Goal: Information Seeking & Learning: Learn about a topic

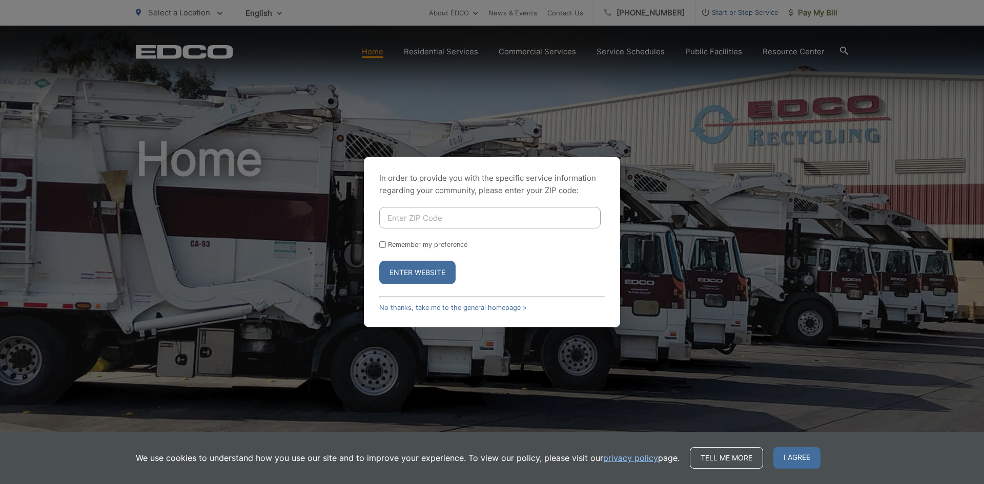
click at [419, 218] on input "Enter ZIP Code" at bounding box center [489, 218] width 221 height 22
type input "91945"
click at [451, 241] on label "Remember my preference" at bounding box center [427, 245] width 79 height 8
click at [386, 241] on input "Remember my preference" at bounding box center [382, 244] width 7 height 7
checkbox input "true"
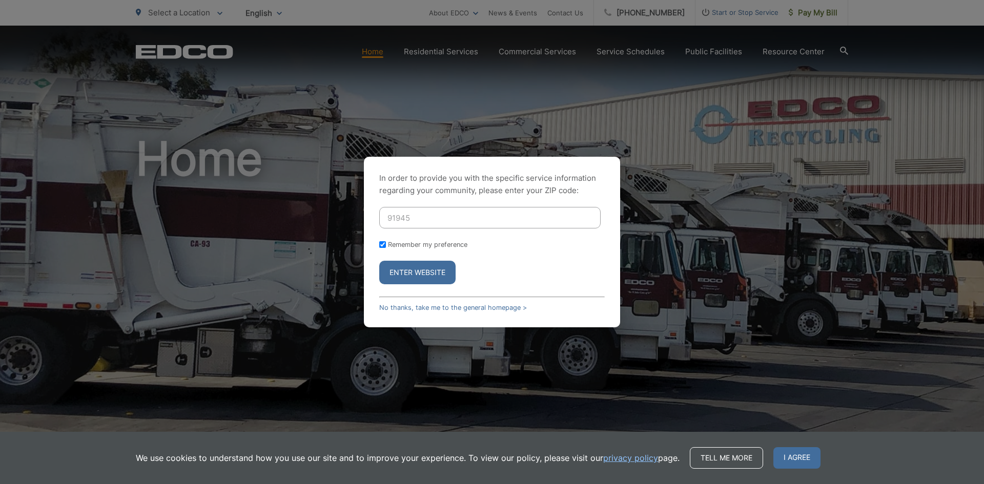
click at [421, 264] on button "Enter Website" at bounding box center [417, 273] width 76 height 24
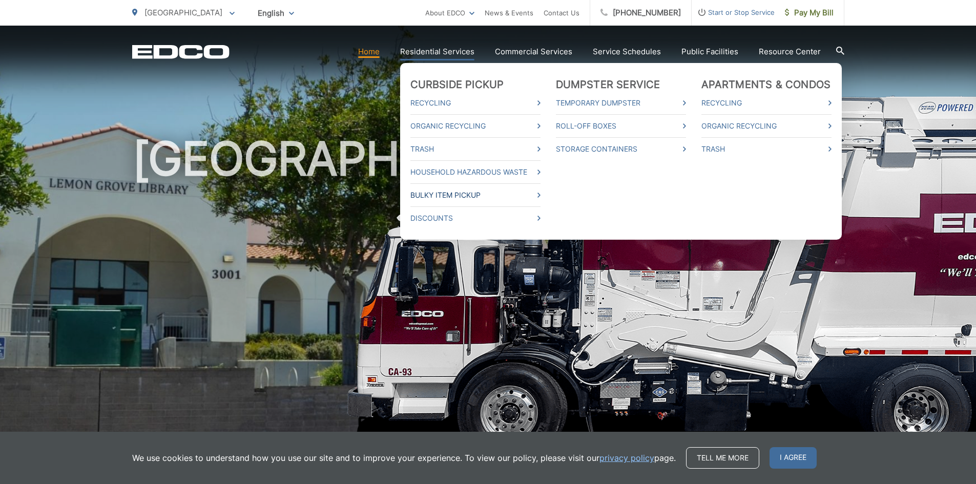
click at [466, 195] on link "Bulky Item Pickup" at bounding box center [475, 195] width 130 height 12
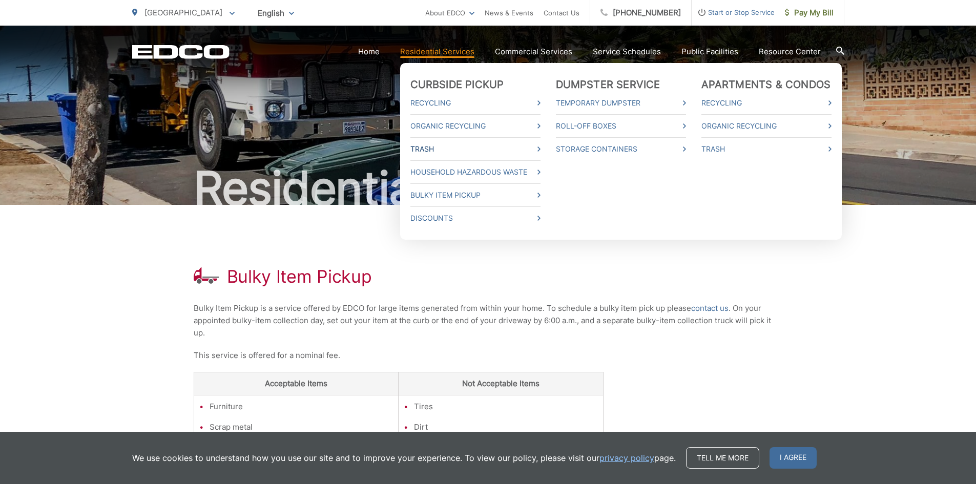
click at [482, 150] on link "Trash" at bounding box center [475, 149] width 130 height 12
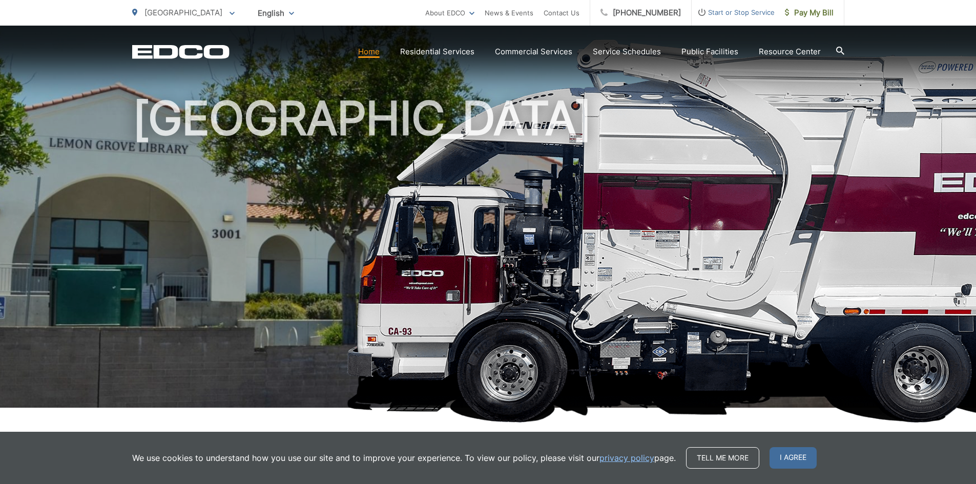
scroll to position [102, 0]
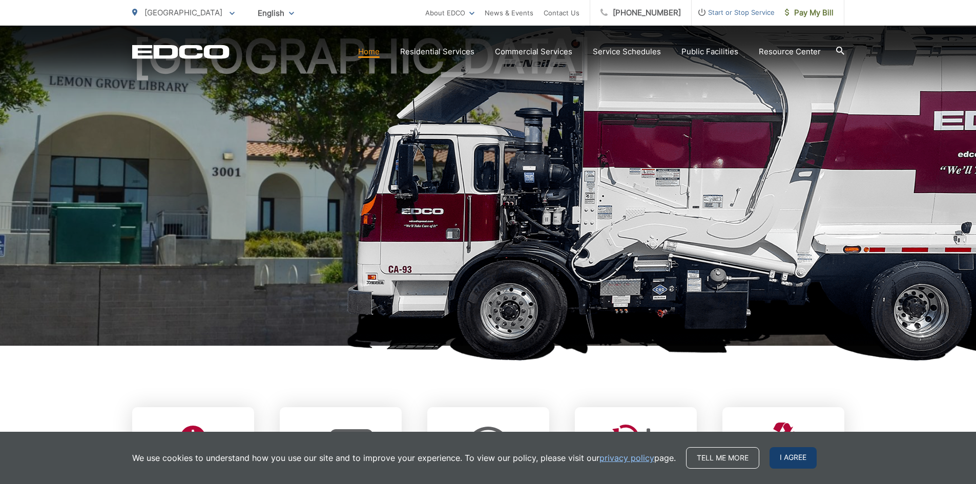
click at [781, 461] on span "I agree" at bounding box center [793, 458] width 47 height 22
